Goal: Complete application form

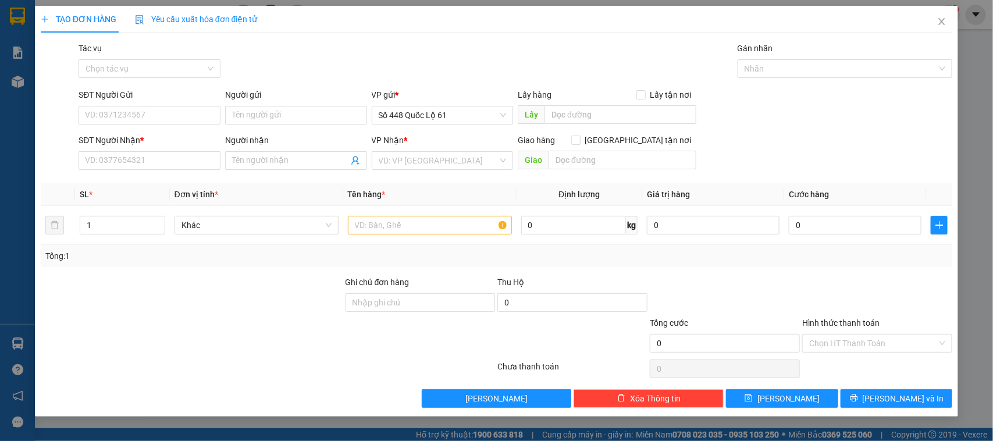
click at [154, 112] on input "SĐT Người Gửi" at bounding box center [150, 115] width 142 height 19
type input "0944088843"
click at [131, 160] on input "SĐT Người Nhận *" at bounding box center [150, 160] width 142 height 19
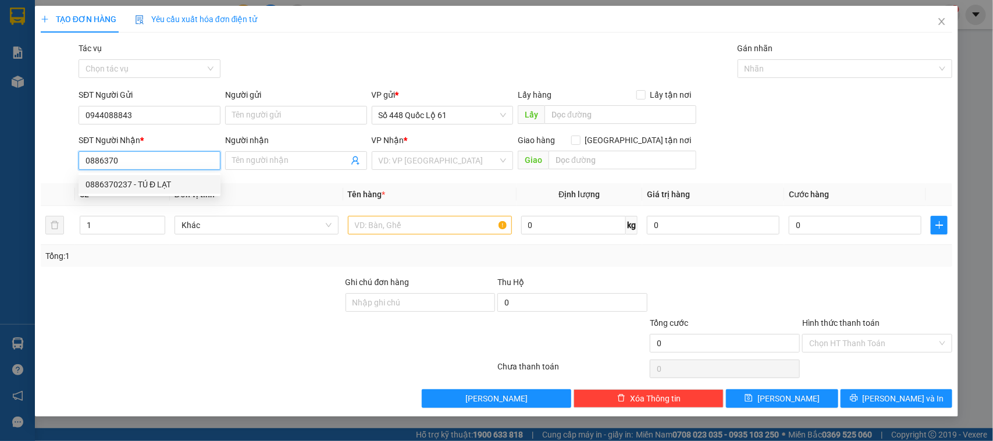
click at [161, 182] on div "0886370237 - TÚ Đ LẠT" at bounding box center [149, 184] width 128 height 13
type input "0886370237"
type input "TÚ Đ LẠT"
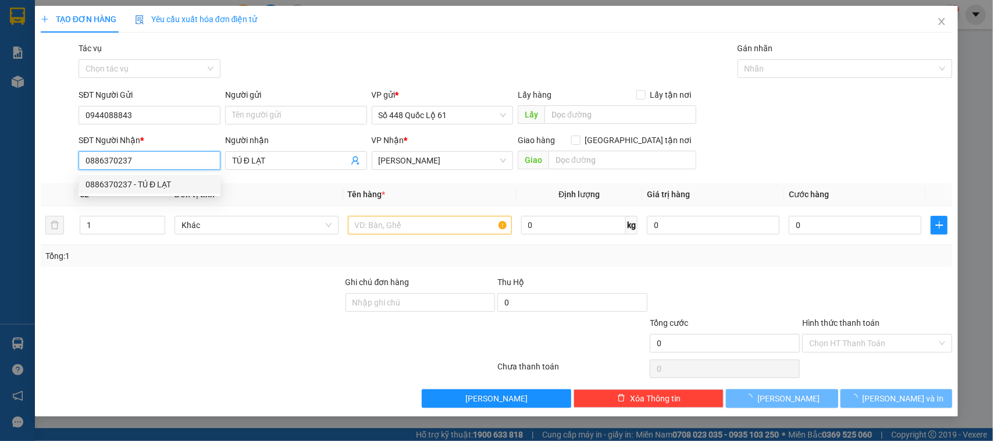
type input "70.000"
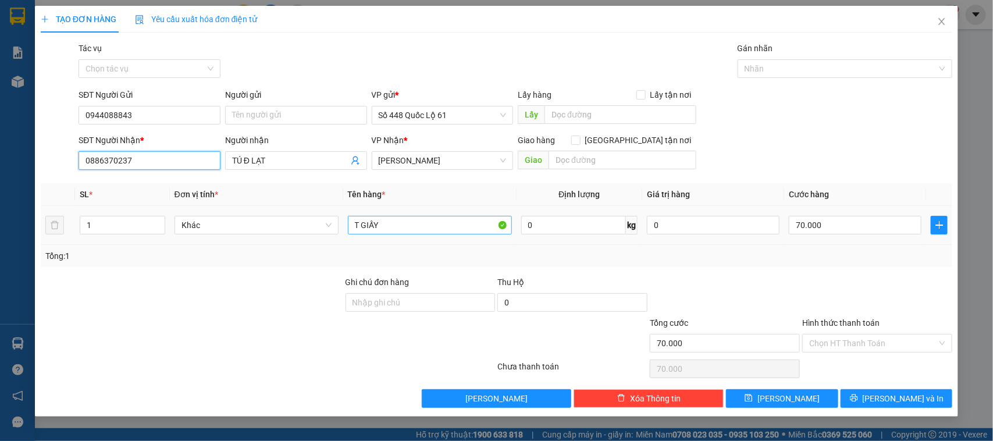
type input "0886370237"
click at [390, 225] on input "T GIẤY" at bounding box center [430, 225] width 164 height 19
drag, startPoint x: 386, startPoint y: 219, endPoint x: 316, endPoint y: 224, distance: 70.0
click at [316, 224] on tr "1 Khác T GIẤY 0 kg 0 70.000" at bounding box center [497, 225] width 912 height 39
type input "0.5C"
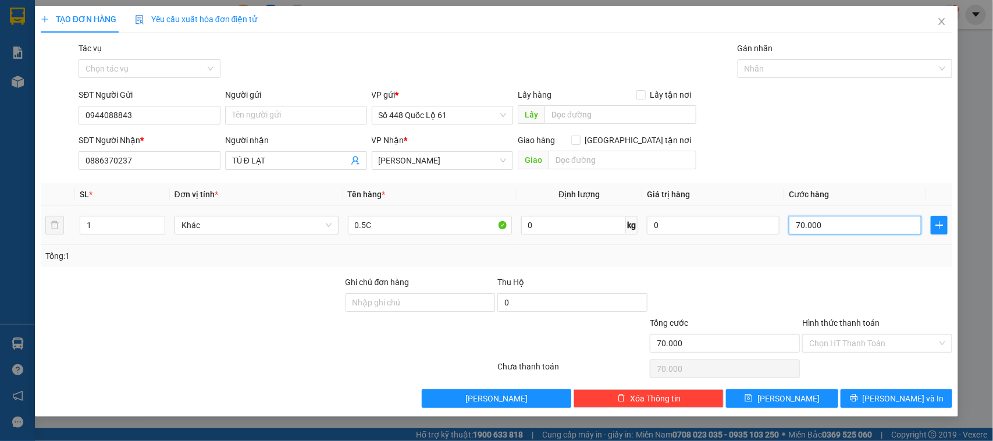
click at [828, 227] on input "70.000" at bounding box center [855, 225] width 133 height 19
type input "1"
type input "10"
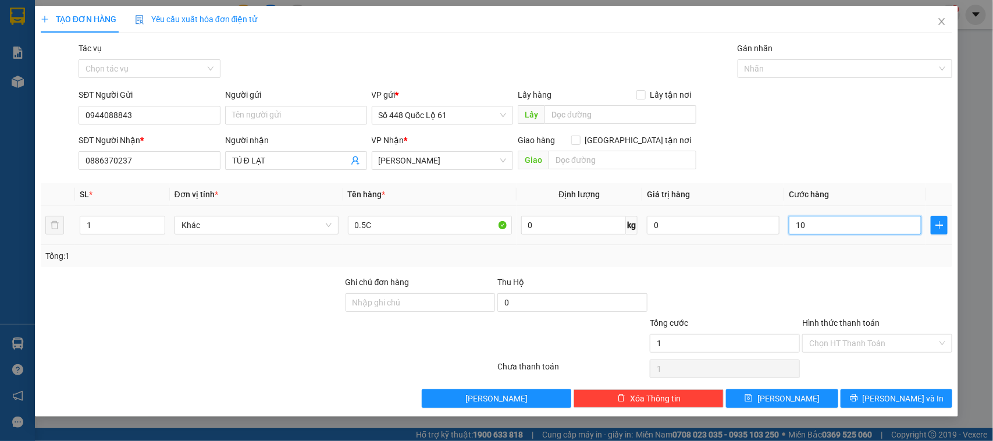
type input "10"
type input "100"
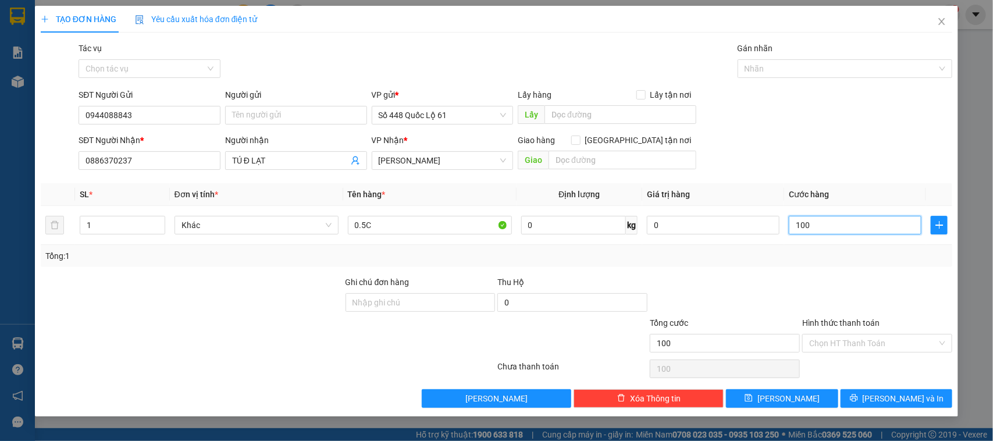
type input "100"
type input "100.000"
click at [816, 278] on div at bounding box center [877, 296] width 152 height 41
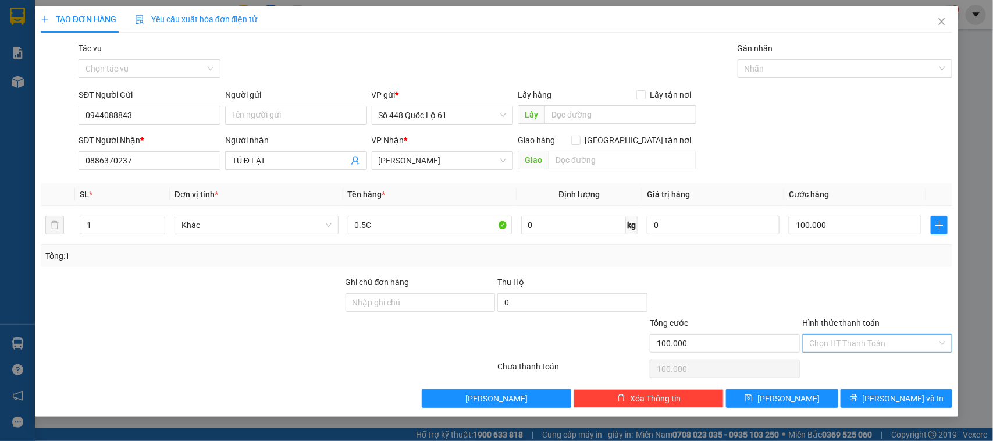
click at [864, 338] on input "Hình thức thanh toán" at bounding box center [873, 342] width 128 height 17
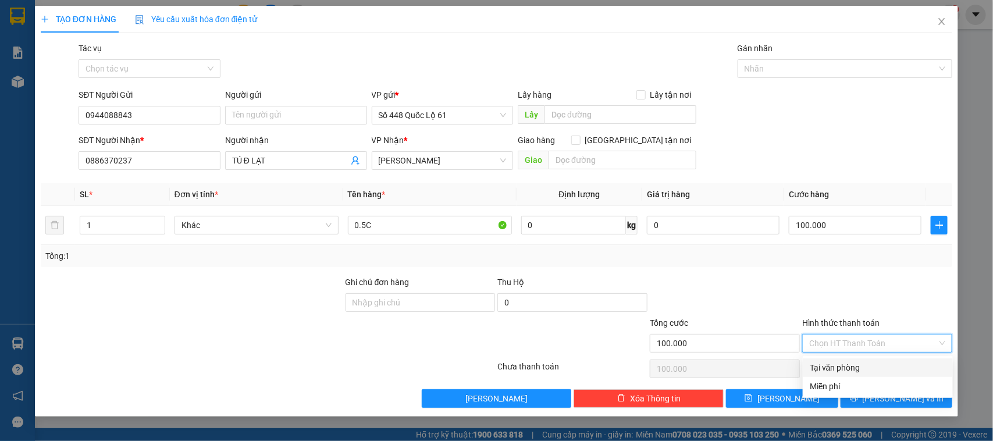
click at [842, 366] on div "Tại văn phòng" at bounding box center [878, 367] width 136 height 13
type input "0"
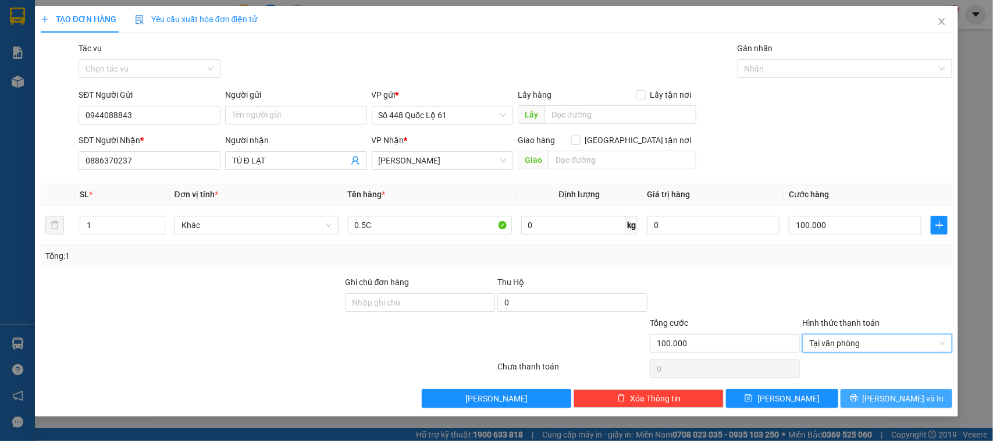
click at [883, 397] on button "[PERSON_NAME] và In" at bounding box center [896, 398] width 112 height 19
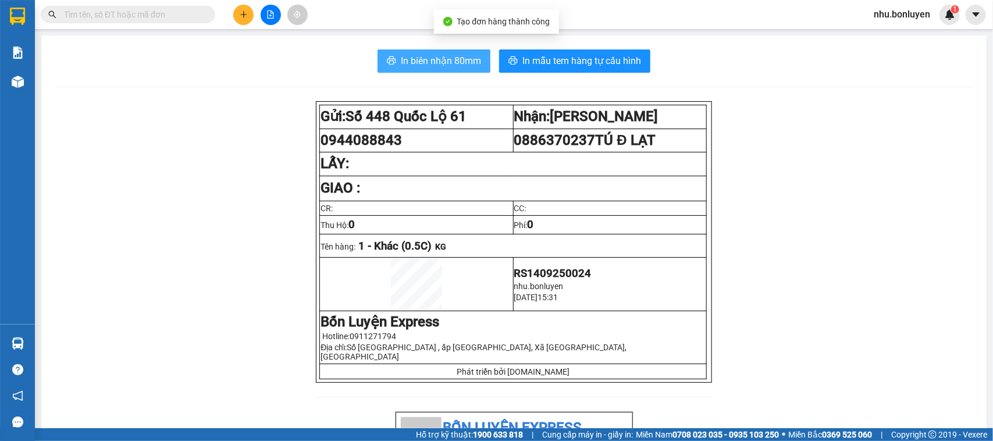
click at [445, 55] on span "In biên nhận 80mm" at bounding box center [441, 61] width 80 height 15
